Goal: Navigation & Orientation: Find specific page/section

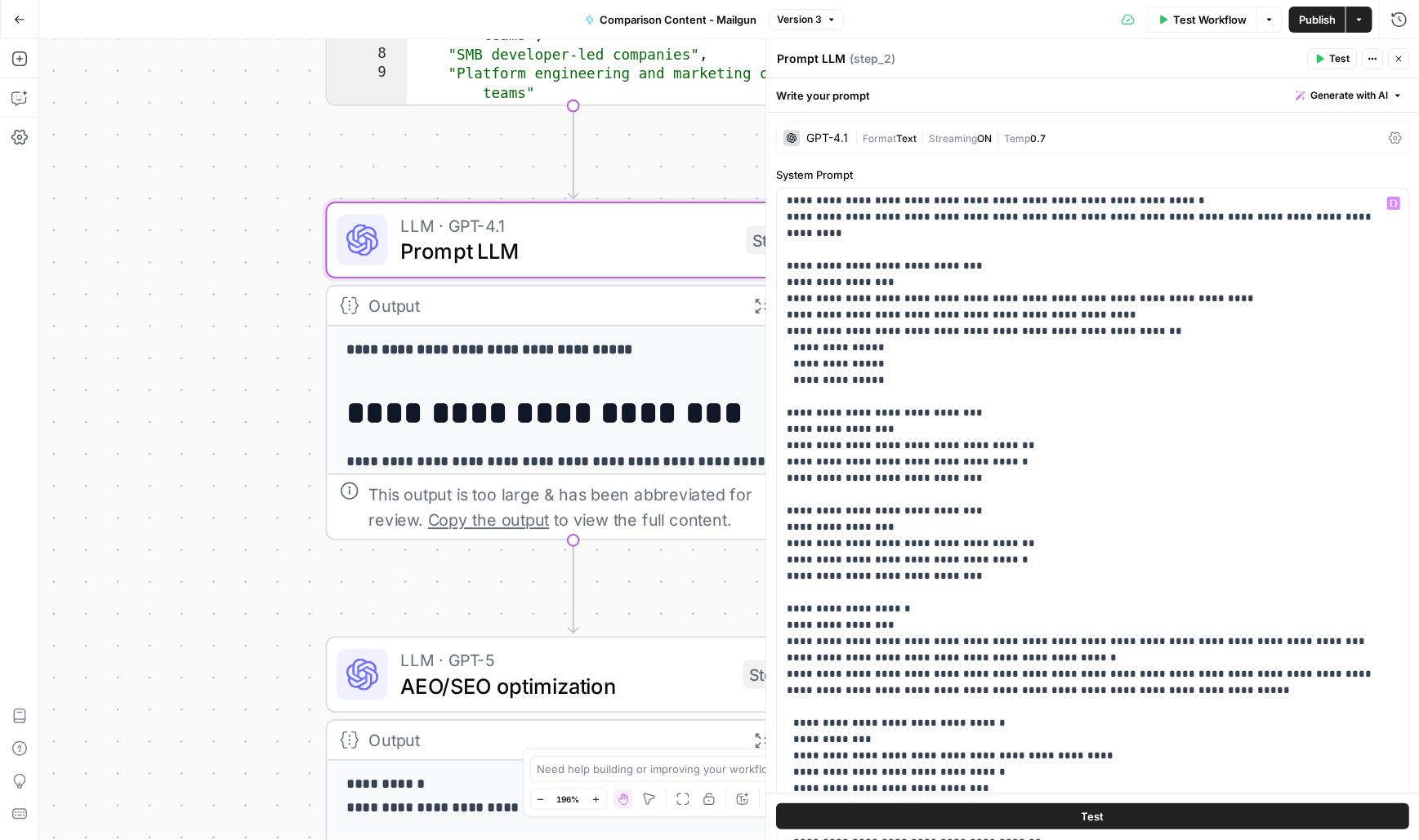
scroll to position [755, 0]
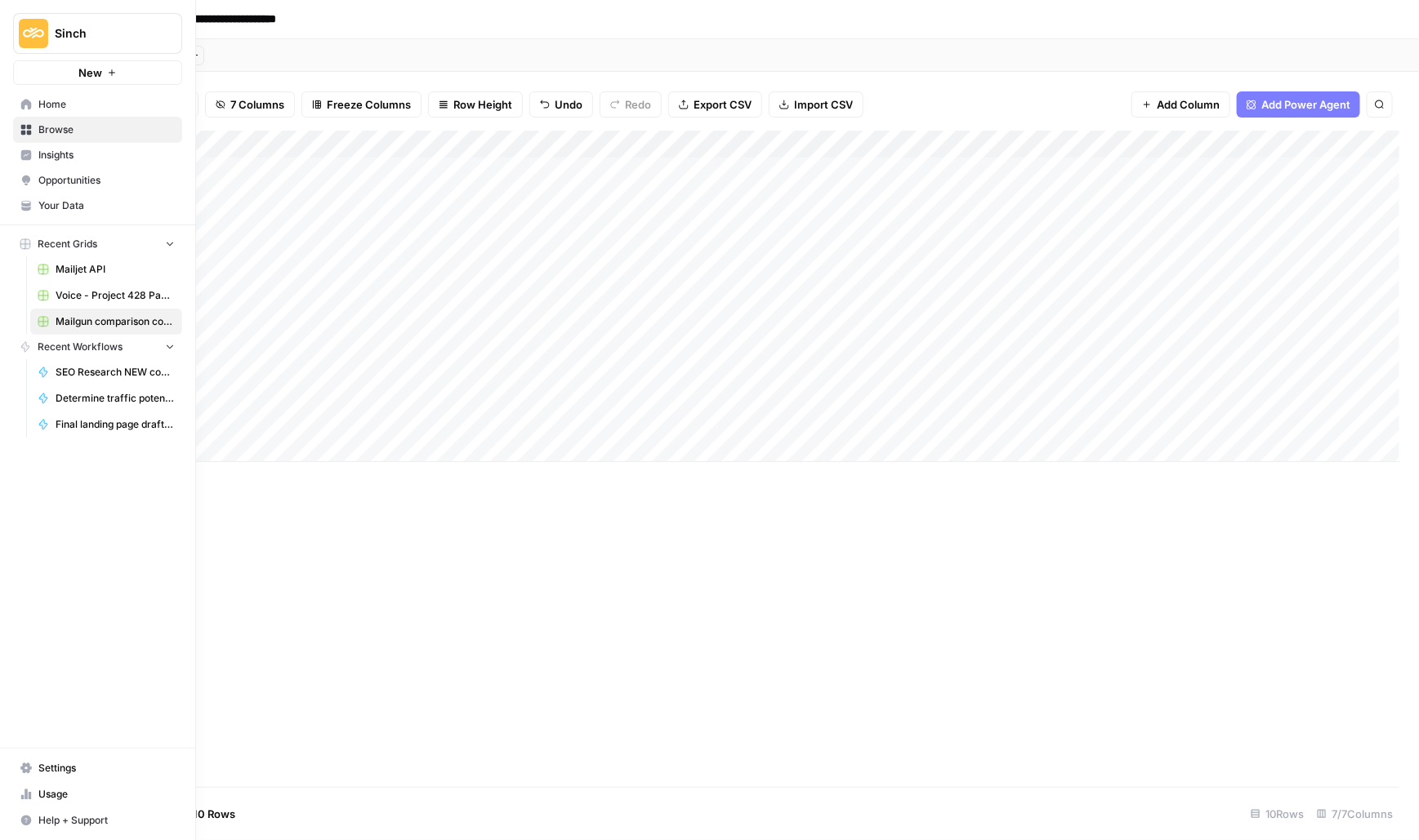
click at [59, 100] on span "Home" at bounding box center [106, 104] width 136 height 14
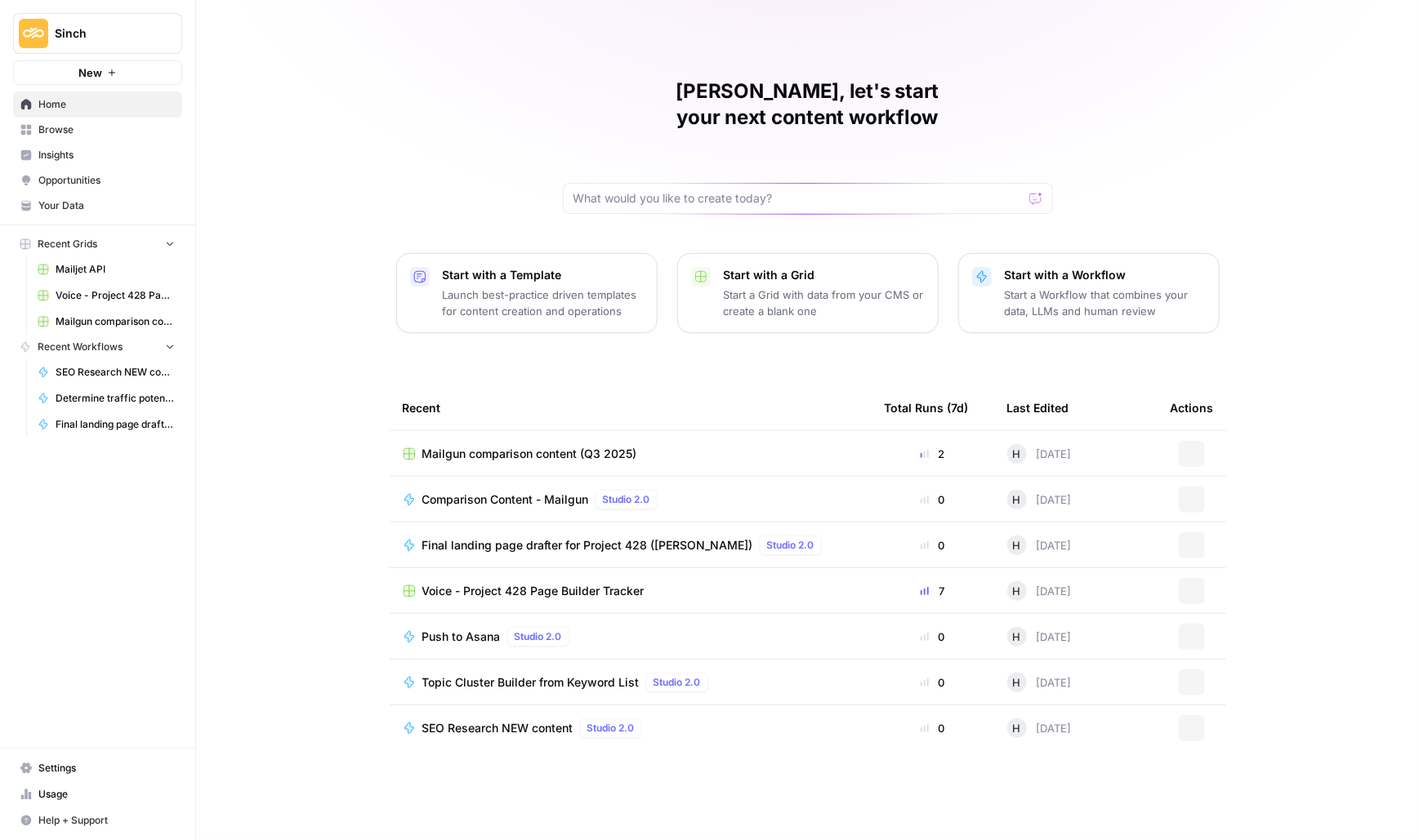
click at [57, 131] on span "Browse" at bounding box center [106, 130] width 136 height 14
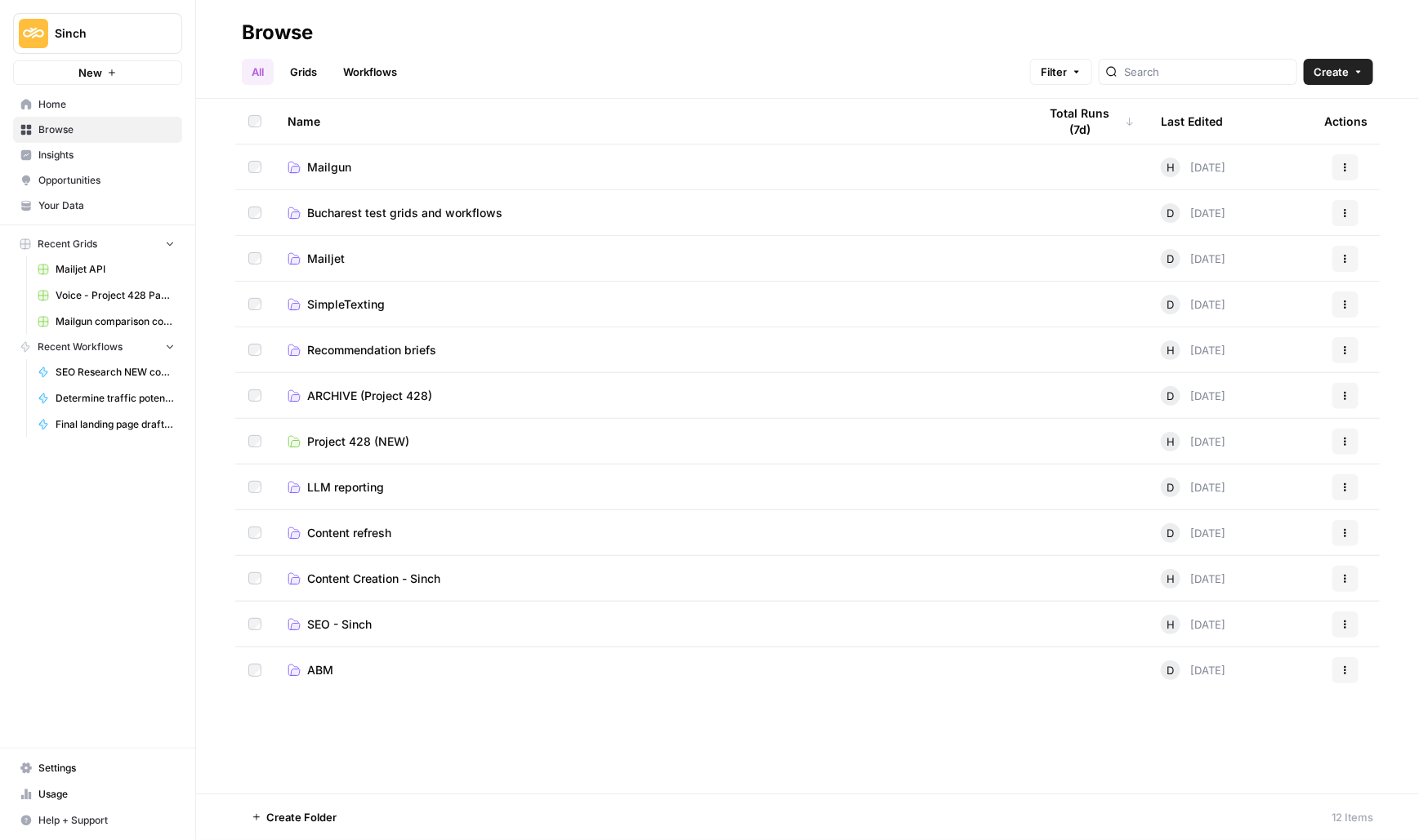
click at [418, 216] on span "Bucharest test grids and workflows" at bounding box center [404, 212] width 195 height 16
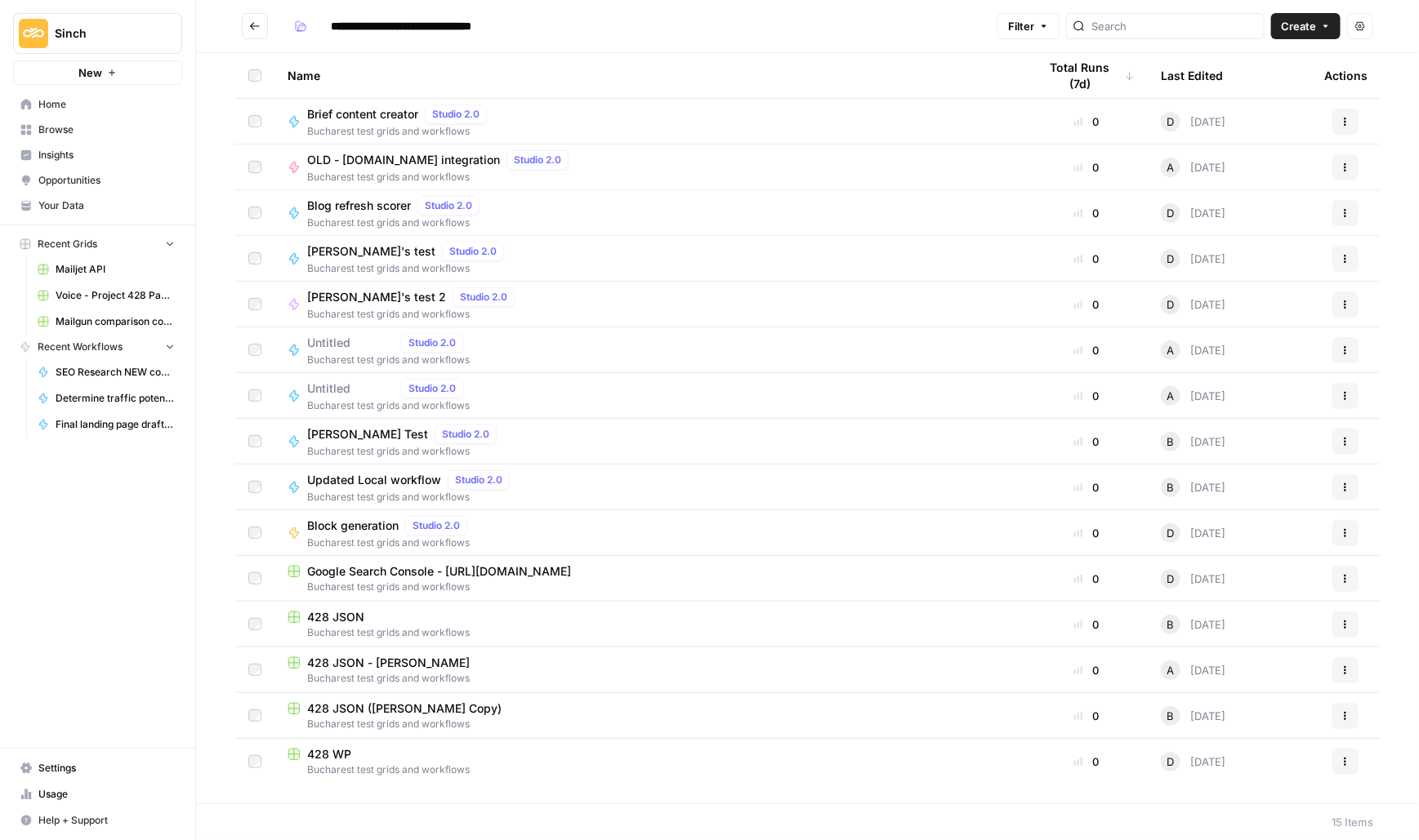
click at [377, 117] on span "Brief content creator" at bounding box center [362, 113] width 111 height 16
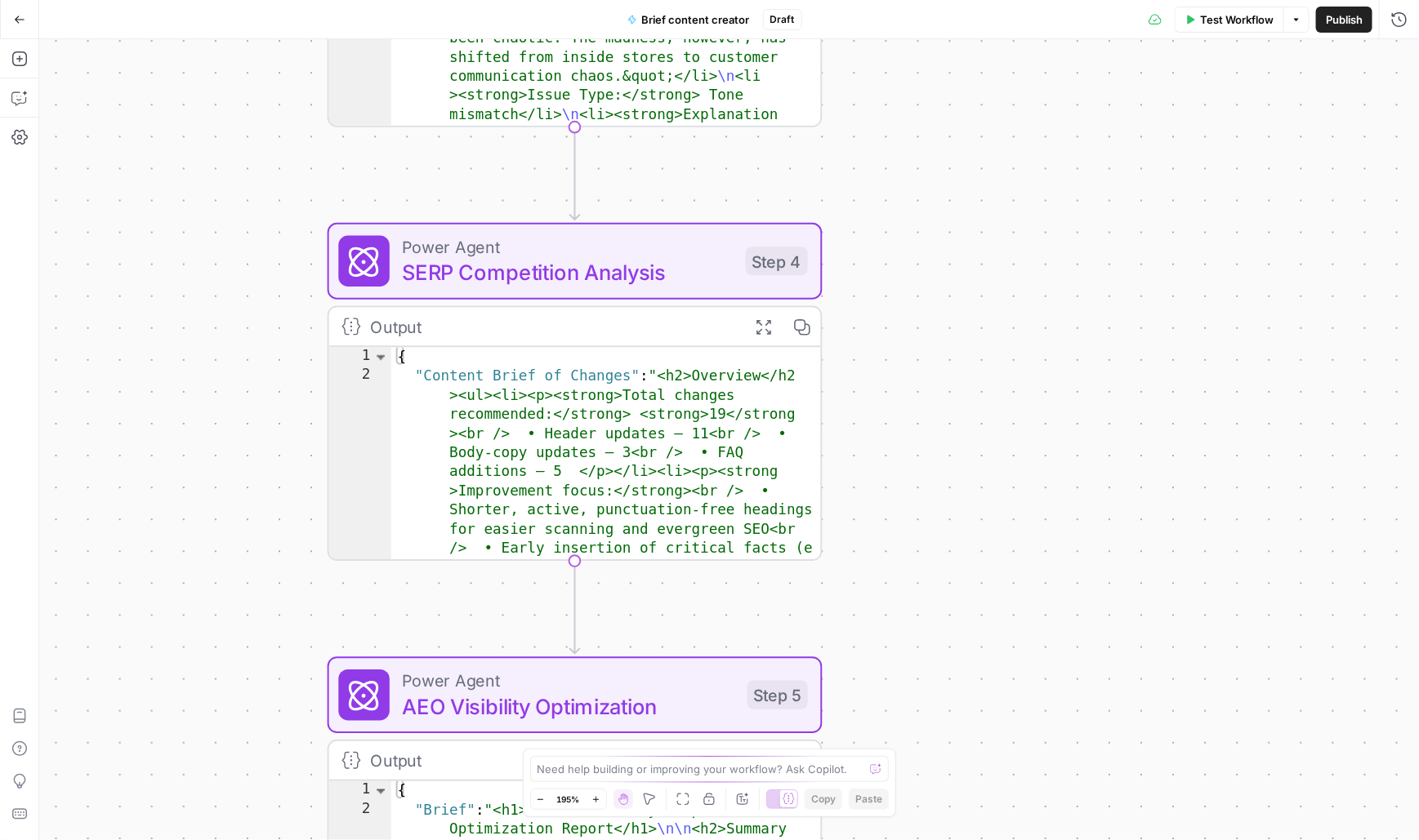
click at [15, 14] on icon "button" at bounding box center [20, 20] width 11 height 11
